Goal: Navigation & Orientation: Find specific page/section

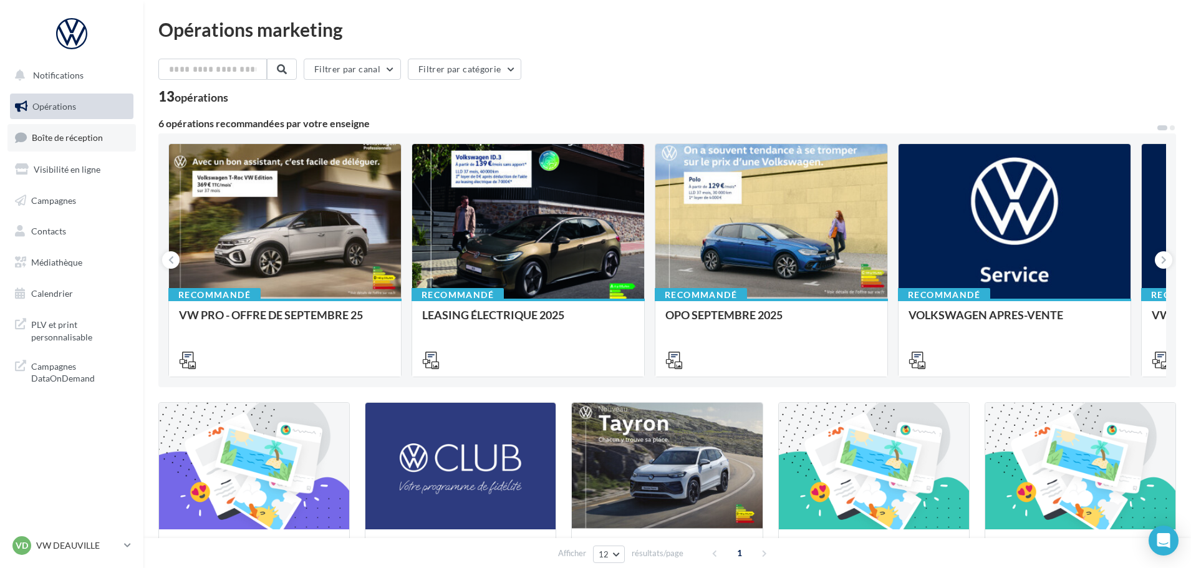
click at [82, 143] on span "Boîte de réception" at bounding box center [67, 137] width 71 height 11
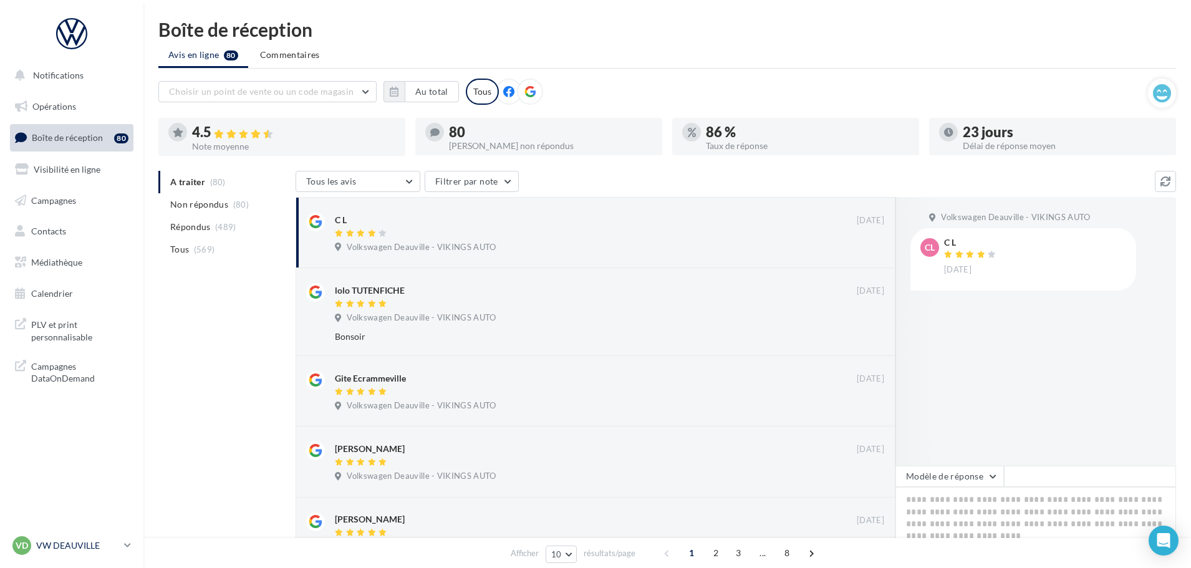
click at [62, 538] on div "VD VW DEAUVILLE vw-touq-vau" at bounding box center [65, 545] width 107 height 19
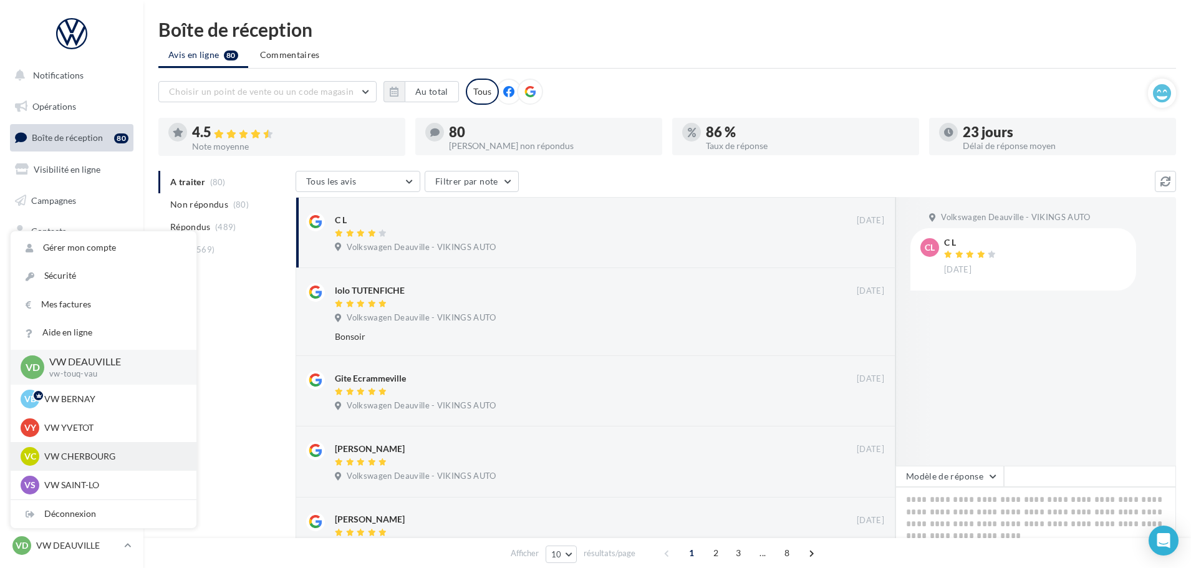
click at [85, 454] on p "VW CHERBOURG" at bounding box center [112, 456] width 137 height 12
